Goal: Task Accomplishment & Management: Use online tool/utility

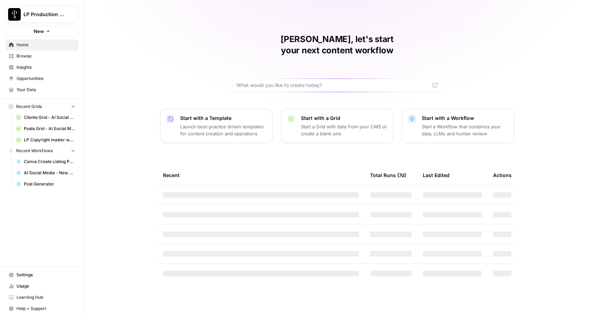
click at [18, 58] on span "Browse" at bounding box center [46, 56] width 59 height 6
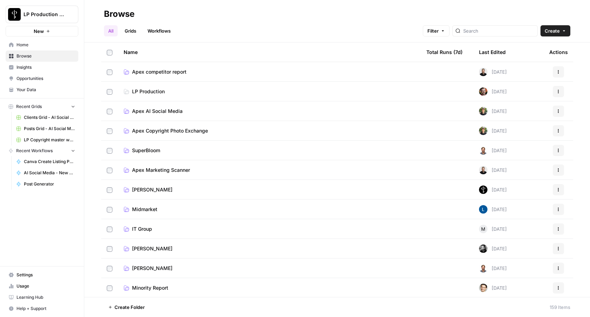
click at [152, 129] on span "Apex Copyright Photo Exchange" at bounding box center [170, 130] width 76 height 7
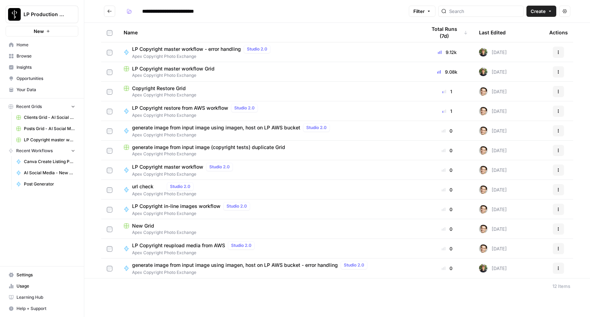
click at [181, 73] on span "Apex Copyright Photo Exchange" at bounding box center [269, 75] width 291 height 6
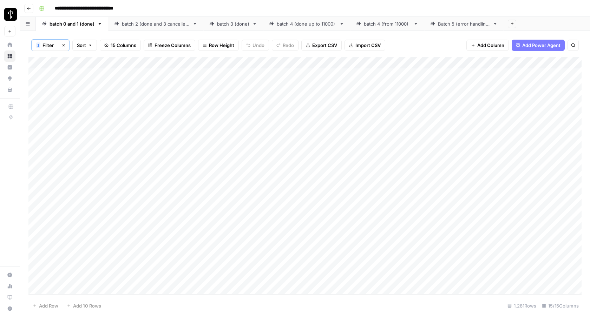
click at [468, 26] on div "Batch 5 (error handling)" at bounding box center [464, 23] width 52 height 7
click at [50, 46] on icon "button" at bounding box center [51, 45] width 4 height 4
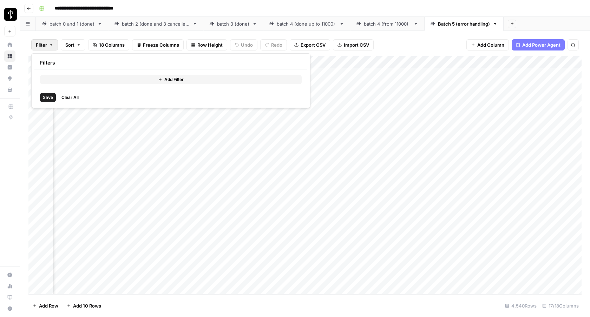
click at [97, 80] on button "Add Filter" at bounding box center [171, 79] width 262 height 9
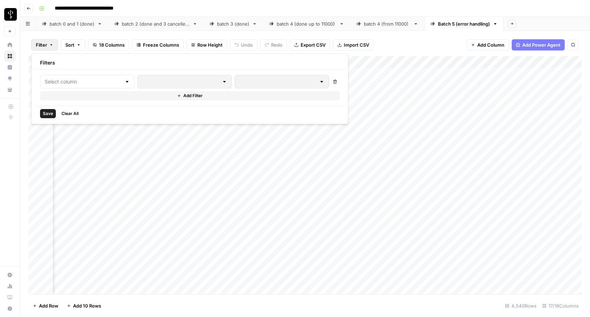
click at [124, 82] on div at bounding box center [127, 81] width 6 height 7
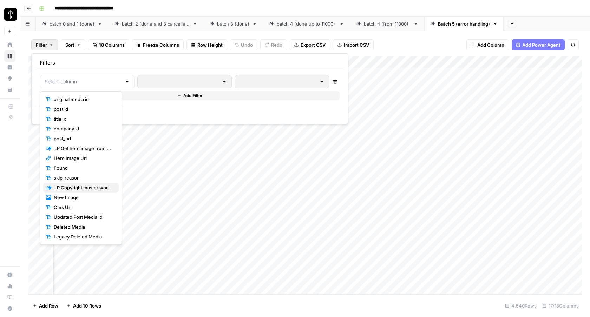
click at [94, 188] on span "LP Copyright master workflow - error handling" at bounding box center [83, 187] width 59 height 7
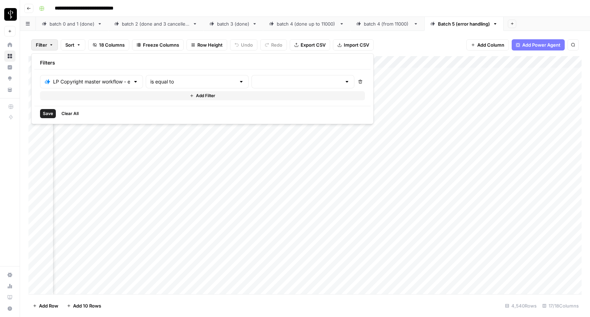
click at [344, 83] on div at bounding box center [347, 81] width 6 height 7
click at [236, 140] on span "cancelled" at bounding box center [248, 138] width 67 height 7
click at [104, 119] on div "Save Clear All" at bounding box center [234, 113] width 400 height 15
click at [45, 115] on span "Save" at bounding box center [48, 114] width 10 height 6
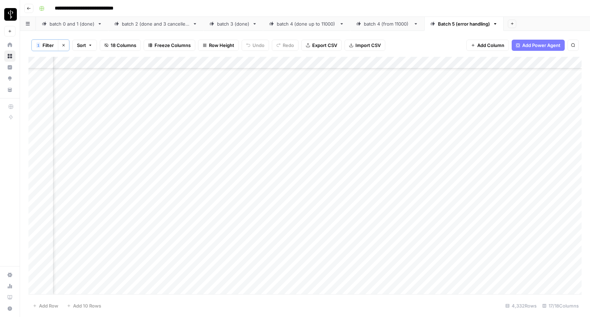
scroll to position [712, 725]
click at [260, 92] on div "Add Column" at bounding box center [304, 176] width 553 height 238
click at [259, 92] on div "Add Column" at bounding box center [304, 176] width 553 height 238
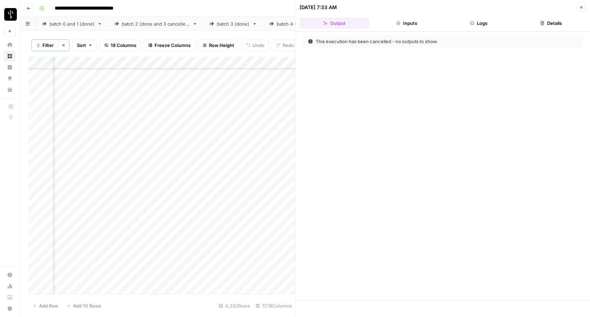
click at [419, 20] on button "Inputs" at bounding box center [407, 23] width 70 height 11
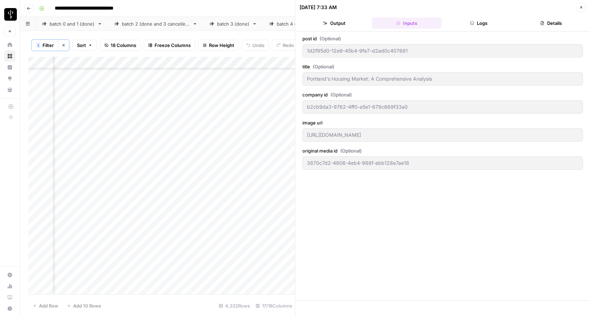
click at [468, 19] on button "Logs" at bounding box center [479, 23] width 70 height 11
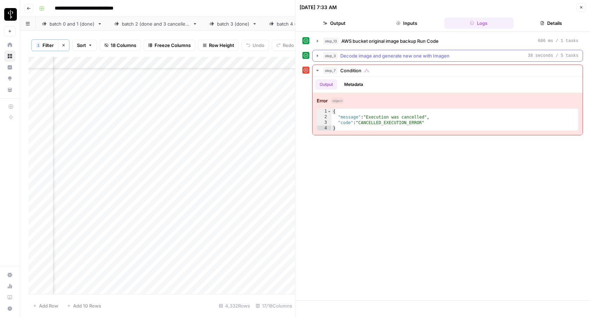
click at [318, 57] on icon "button" at bounding box center [318, 56] width 6 height 6
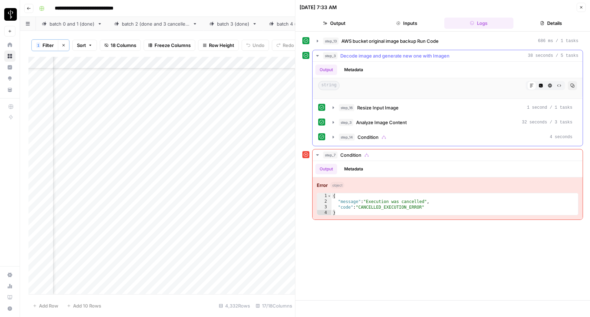
click at [318, 57] on icon "button" at bounding box center [318, 56] width 6 height 6
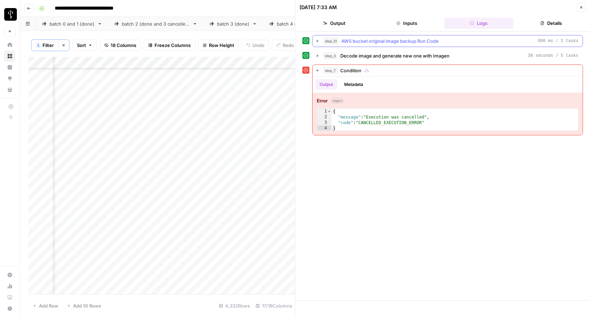
click at [320, 36] on button "step_13 AWS bucket original image backup Run Code 686 ms / 1 tasks" at bounding box center [448, 40] width 270 height 11
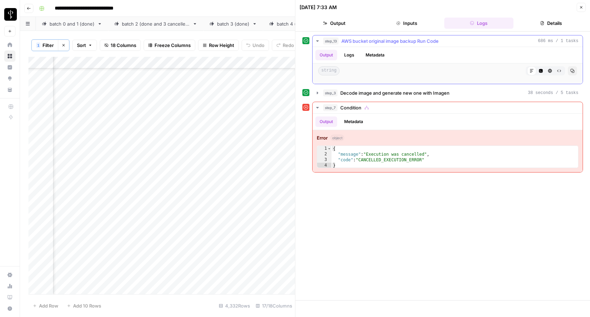
click at [320, 36] on button "step_13 AWS bucket original image backup Run Code 686 ms / 1 tasks" at bounding box center [448, 40] width 270 height 11
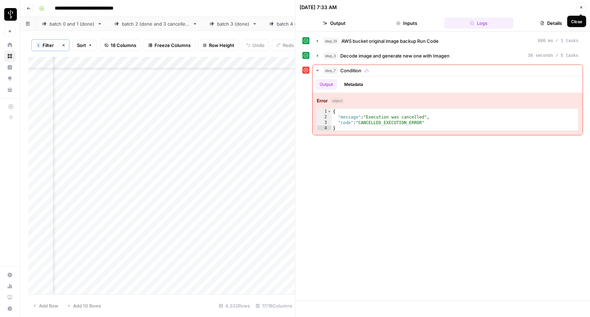
click at [581, 7] on icon "button" at bounding box center [581, 7] width 4 height 4
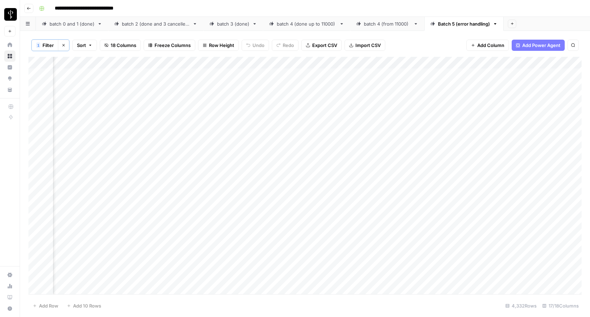
scroll to position [0, 513]
click at [261, 63] on div "Add Column" at bounding box center [304, 176] width 553 height 238
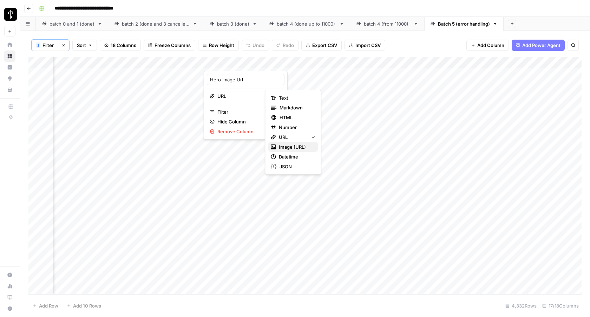
click at [290, 149] on span "Image (URL)" at bounding box center [296, 147] width 34 height 7
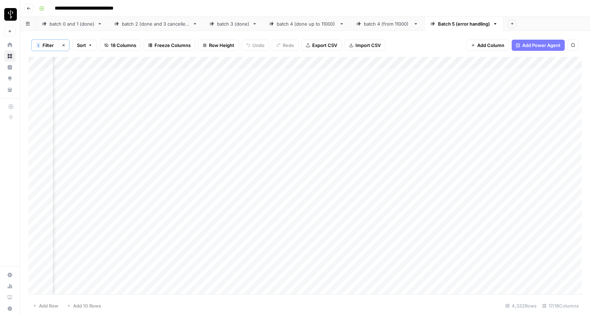
scroll to position [0, 410]
click at [265, 134] on div "Add Column" at bounding box center [304, 176] width 553 height 238
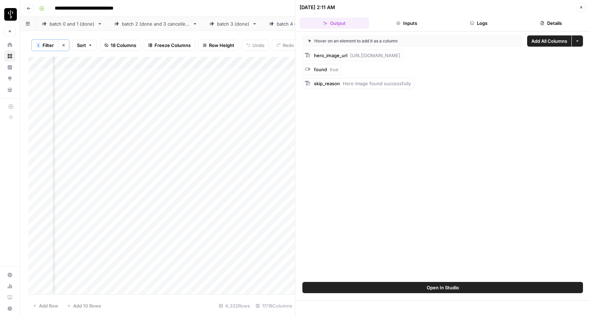
click at [491, 23] on button "Logs" at bounding box center [479, 23] width 70 height 11
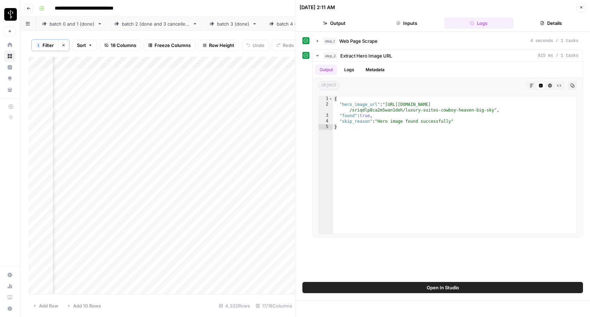
click at [396, 21] on icon "button" at bounding box center [398, 23] width 4 height 4
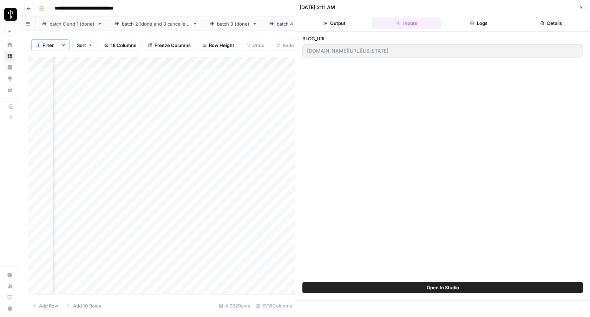
click at [495, 28] on button "Logs" at bounding box center [479, 23] width 70 height 11
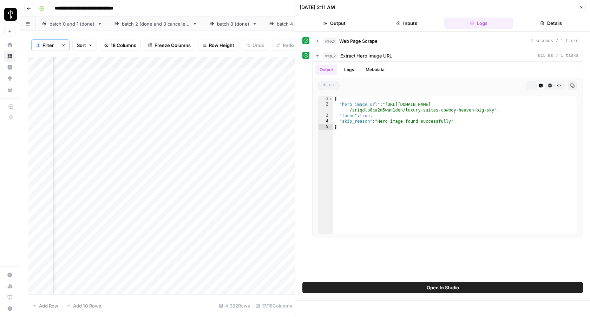
click at [579, 6] on icon "button" at bounding box center [581, 7] width 4 height 4
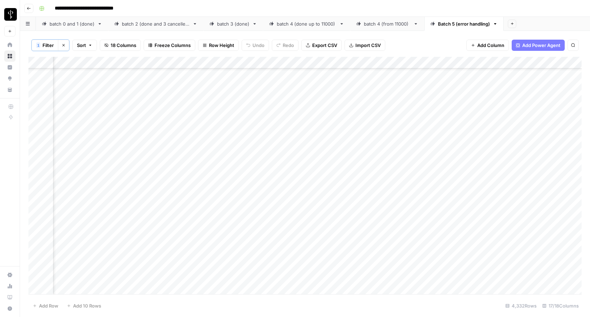
scroll to position [171, 381]
